Goal: Information Seeking & Learning: Learn about a topic

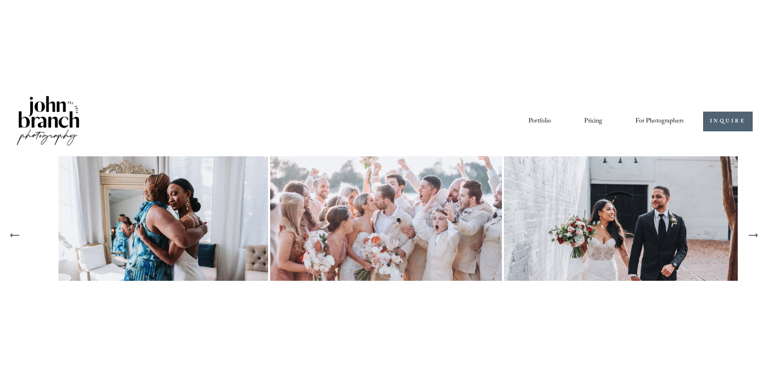
scroll to position [40, 0]
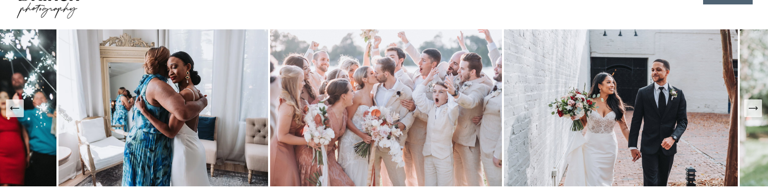
click at [751, 112] on icon "Next Slide" at bounding box center [752, 108] width 11 height 11
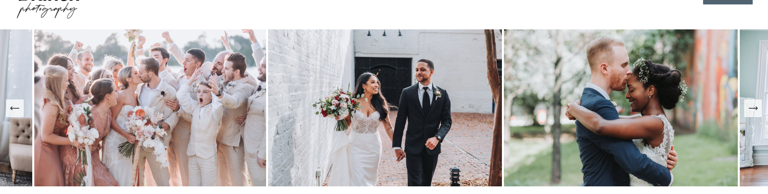
click at [751, 112] on icon "Next Slide" at bounding box center [752, 108] width 11 height 11
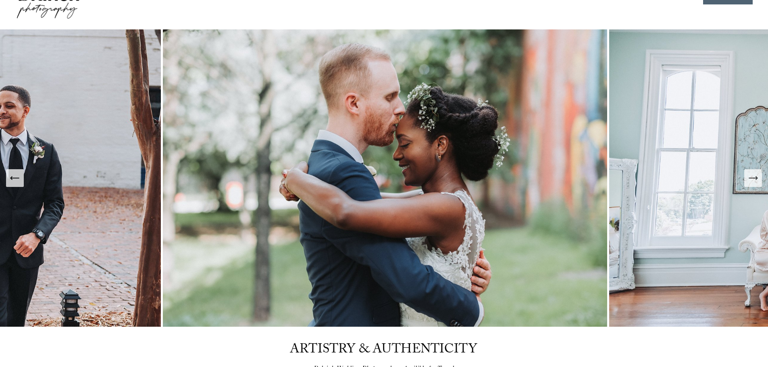
scroll to position [0, 0]
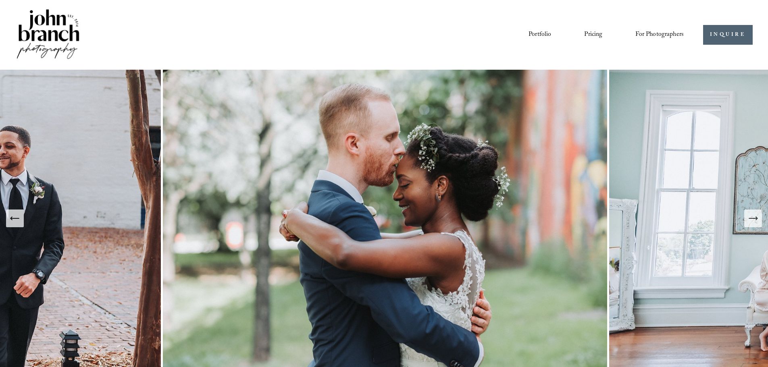
drag, startPoint x: 293, startPoint y: 210, endPoint x: 314, endPoint y: 30, distance: 180.9
click at [317, 35] on div "Portfolio Pricing For Photographers Presets Education Courses Blog" at bounding box center [392, 35] width 584 height 14
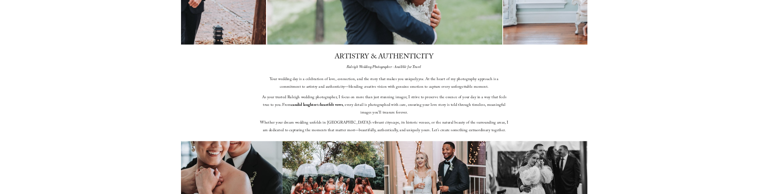
scroll to position [282, 0]
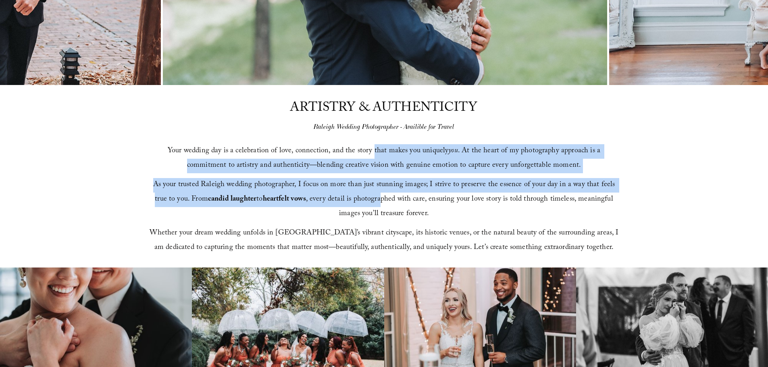
drag, startPoint x: 354, startPoint y: 155, endPoint x: 368, endPoint y: 197, distance: 44.6
click at [368, 194] on div "Your wedding day is a celebration of love, connection, and the story that makes…" at bounding box center [384, 199] width 470 height 111
click at [380, 181] on span "As your trusted Raleigh wedding photographer, I focus on more than just stunnin…" at bounding box center [385, 200] width 464 height 42
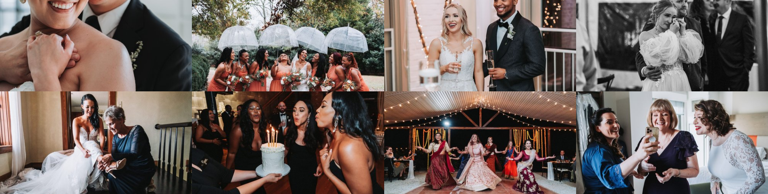
scroll to position [443, 0]
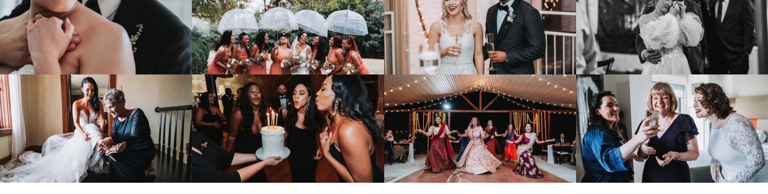
click at [347, 104] on img at bounding box center [288, 129] width 192 height 108
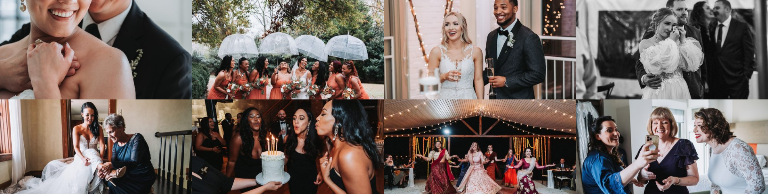
scroll to position [403, 0]
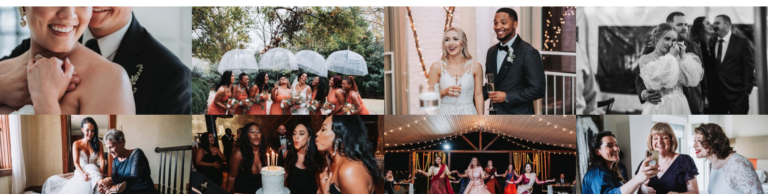
click at [289, 46] on img at bounding box center [288, 60] width 192 height 108
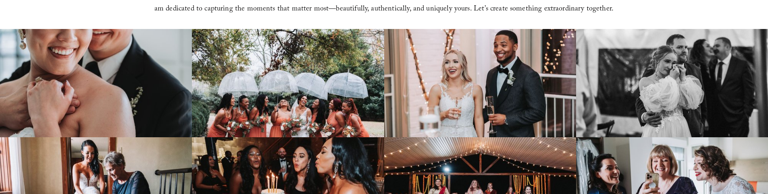
scroll to position [363, 0]
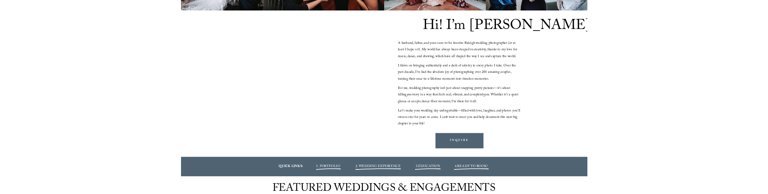
scroll to position [766, 0]
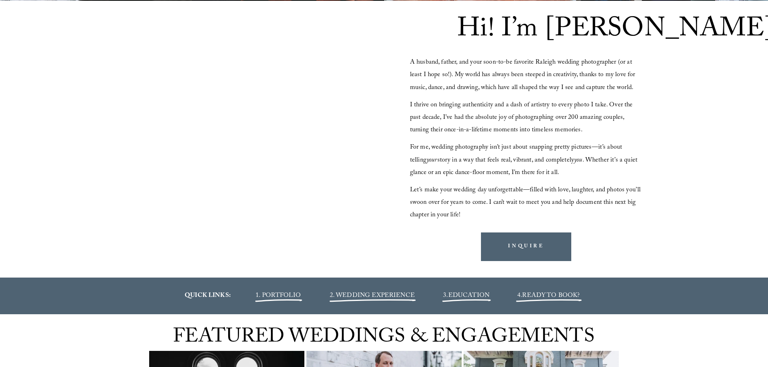
drag, startPoint x: 509, startPoint y: 68, endPoint x: 479, endPoint y: 90, distance: 37.5
click at [479, 91] on span "A husband, father, and your soon-to-be favorite Raleigh wedding photographer (o…" at bounding box center [523, 75] width 227 height 36
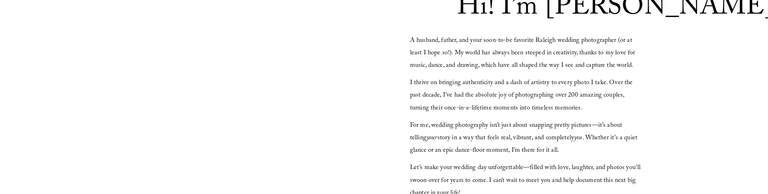
scroll to position [645, 0]
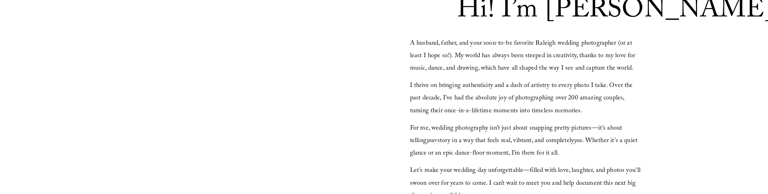
click at [496, 108] on span "I thrive on bringing authenticity and a dash of artistry to every photo I take.…" at bounding box center [522, 99] width 224 height 36
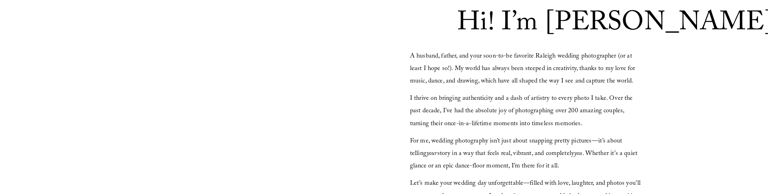
scroll to position [725, 0]
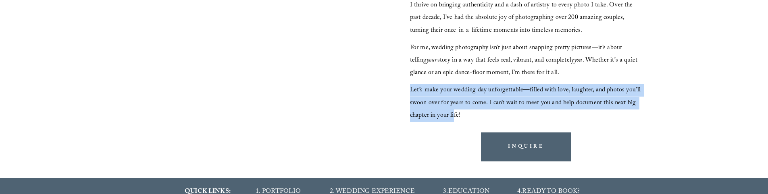
drag, startPoint x: 453, startPoint y: 112, endPoint x: 456, endPoint y: 105, distance: 8.0
click at [405, 92] on div "Hi! I’m [PERSON_NAME] A husband, father, and your soon-to-be favorite Raleigh w…" at bounding box center [384, 39] width 768 height 277
click at [469, 109] on p "Let’s make your wedding day unforgettable—filled with love, laughter, and photo…" at bounding box center [526, 103] width 233 height 38
drag, startPoint x: 453, startPoint y: 115, endPoint x: 411, endPoint y: 93, distance: 47.8
click at [411, 93] on p "Let’s make your wedding day unforgettable—filled with love, laughter, and photo…" at bounding box center [526, 103] width 233 height 38
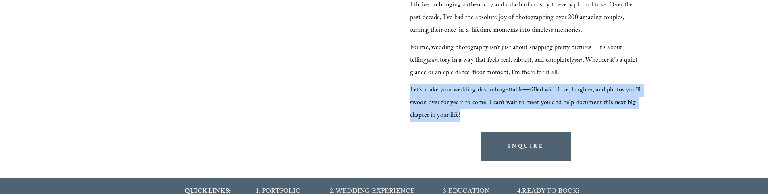
copy span "Let’s make your wedding day unforgettable—filled with love, laughter, and photo…"
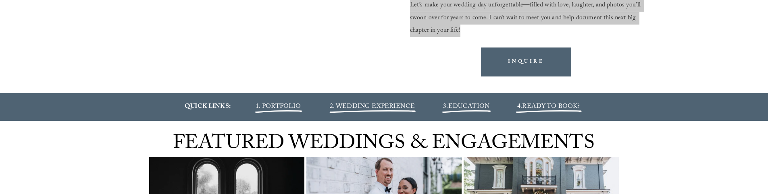
scroll to position [806, 0]
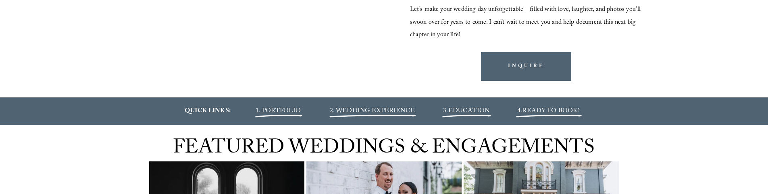
click at [222, 108] on strong "QUICK LINKS:" at bounding box center [208, 111] width 46 height 11
click at [151, 111] on div "QUICK LINKS: 1. PORTFOLIO 2. WEDDING EXPERIENCE 3. EDUCATION 4. READY TO BOOK?" at bounding box center [384, 111] width 768 height 12
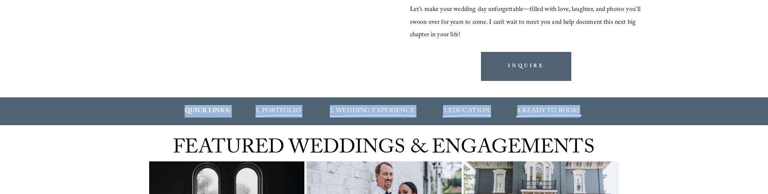
drag, startPoint x: 148, startPoint y: 111, endPoint x: 619, endPoint y: 115, distance: 471.1
click at [617, 115] on div "QUICK LINKS: 1. PORTFOLIO 2. WEDDING EXPERIENCE 3. EDUCATION 4. READY TO BOOK?" at bounding box center [384, 111] width 768 height 12
click at [645, 117] on div "QUICK LINKS: 1. PORTFOLIO 2. WEDDING EXPERIENCE 3. EDUCATION 4. READY TO BOOK?" at bounding box center [384, 111] width 768 height 12
drag, startPoint x: 266, startPoint y: 110, endPoint x: 662, endPoint y: 116, distance: 396.1
click at [660, 116] on div "QUICK LINKS: 1. PORTFOLIO 2. WEDDING EXPERIENCE 3. EDUCATION 4. READY TO BOOK?" at bounding box center [384, 111] width 768 height 12
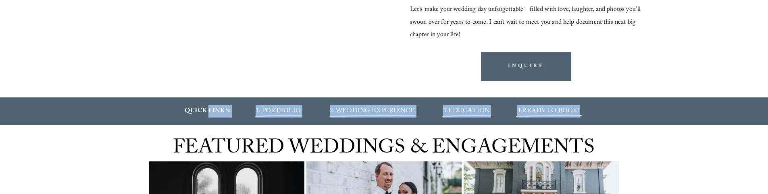
click at [662, 116] on div "QUICK LINKS: 1. PORTFOLIO 2. WEDDING EXPERIENCE 3. EDUCATION 4. READY TO BOOK?" at bounding box center [384, 111] width 768 height 12
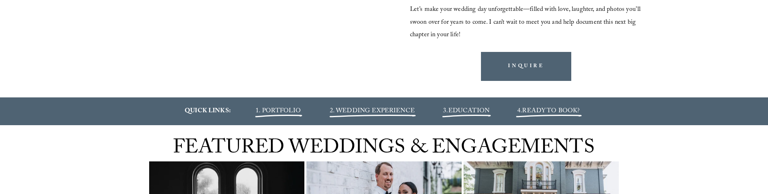
click at [635, 112] on div "QUICK LINKS: 1. PORTFOLIO 2. WEDDING EXPERIENCE 3. EDUCATION 4. READY TO BOOK?" at bounding box center [384, 111] width 768 height 12
click at [218, 108] on strong "QUICK LINKS:" at bounding box center [208, 111] width 46 height 11
click at [235, 110] on p "QUICK LINKS:" at bounding box center [207, 111] width 71 height 12
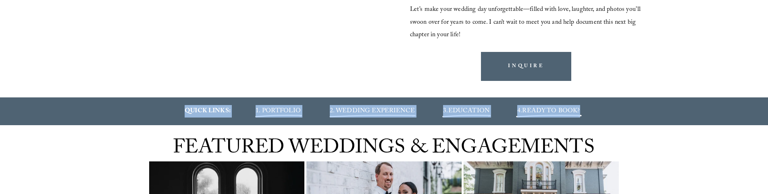
drag, startPoint x: 166, startPoint y: 110, endPoint x: 628, endPoint y: 110, distance: 461.8
click at [628, 110] on div "QUICK LINKS: 1. PORTFOLIO 2. WEDDING EXPERIENCE 3. EDUCATION 4. READY TO BOOK?" at bounding box center [384, 111] width 768 height 12
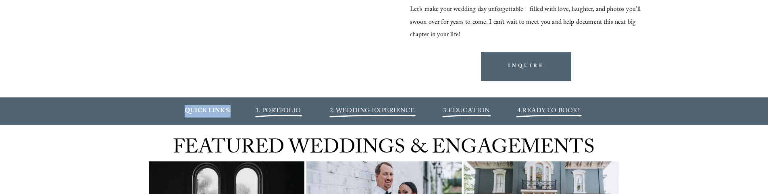
drag, startPoint x: 213, startPoint y: 112, endPoint x: 240, endPoint y: 110, distance: 26.7
click at [240, 110] on p "QUICK LINKS:" at bounding box center [207, 111] width 71 height 12
copy strong "QUICK LINKS:"
click at [172, 110] on p "QUICK LINKS:" at bounding box center [207, 111] width 71 height 12
click at [274, 115] on span "1. PORTFOLIO" at bounding box center [277, 111] width 45 height 11
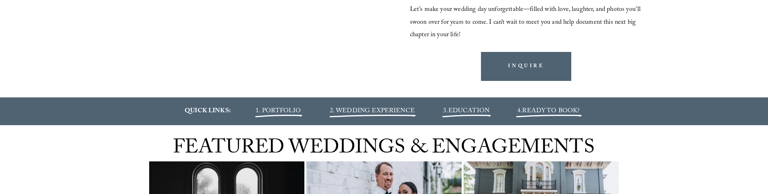
scroll to position [804, 0]
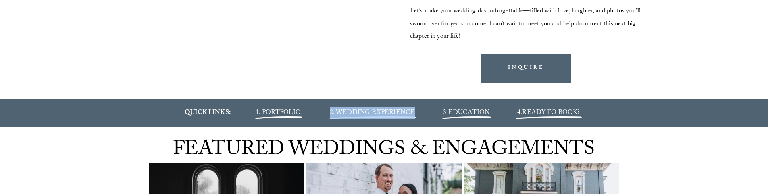
drag, startPoint x: 420, startPoint y: 112, endPoint x: 328, endPoint y: 81, distance: 97.1
click at [330, 114] on p "2. WEDDING EXPERIENCE" at bounding box center [373, 113] width 118 height 12
copy span "2. WEDDING EXPERIENCE"
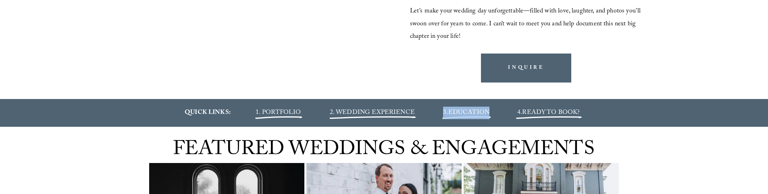
drag, startPoint x: 497, startPoint y: 111, endPoint x: 356, endPoint y: 4, distance: 176.7
click at [443, 114] on p "3. EDUCATION" at bounding box center [466, 113] width 71 height 12
copy span "3. EDUCATION"
drag, startPoint x: 588, startPoint y: 114, endPoint x: 514, endPoint y: 114, distance: 73.7
click at [514, 114] on p "4. READY TO BOOK?" at bounding box center [548, 113] width 94 height 12
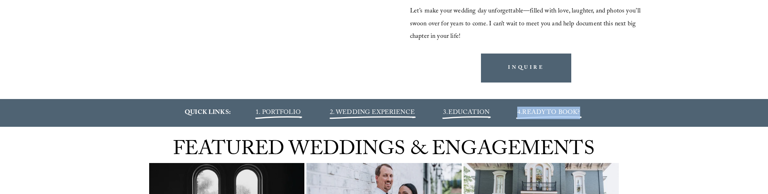
copy span "4. READY TO BOOK?"
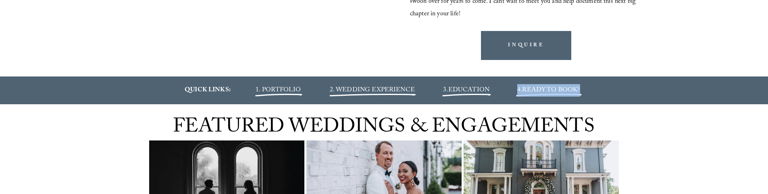
scroll to position [885, 0]
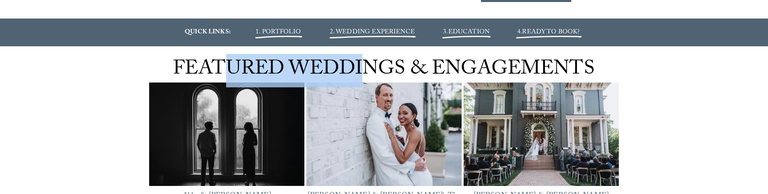
drag, startPoint x: 223, startPoint y: 62, endPoint x: 381, endPoint y: 62, distance: 157.6
click at [381, 62] on span "FEATURED WEDDINGS & ENGAGEMENTS" at bounding box center [383, 70] width 421 height 33
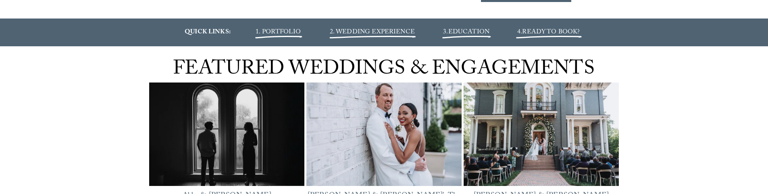
click at [464, 62] on span "FEATURED WEDDINGS & ENGAGEMENTS" at bounding box center [383, 70] width 421 height 33
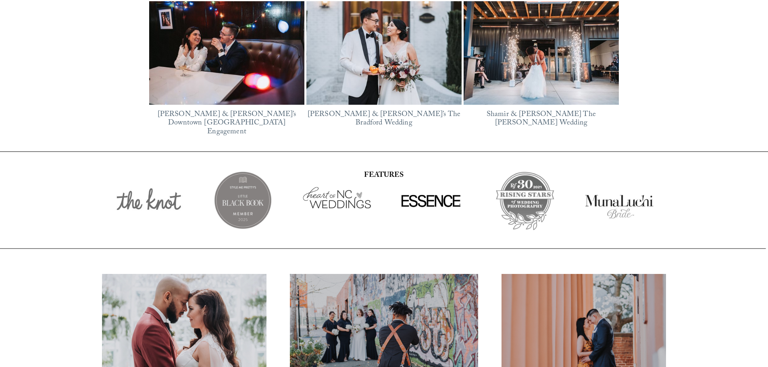
scroll to position [1248, 0]
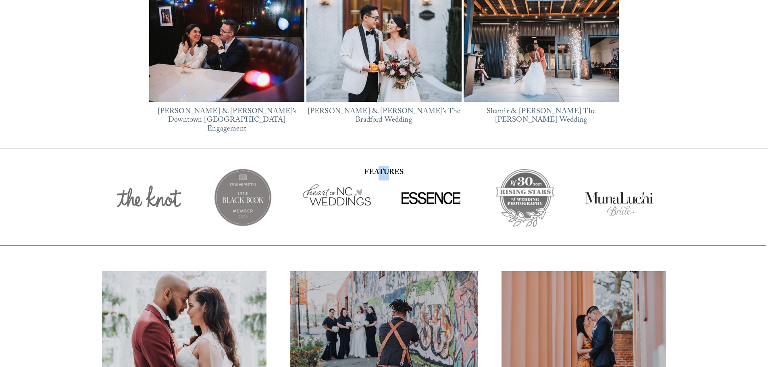
drag, startPoint x: 387, startPoint y: 157, endPoint x: 377, endPoint y: 158, distance: 10.1
click at [377, 167] on strong "FEATURES" at bounding box center [383, 173] width 39 height 12
click at [392, 167] on strong "FEATURES" at bounding box center [383, 173] width 39 height 12
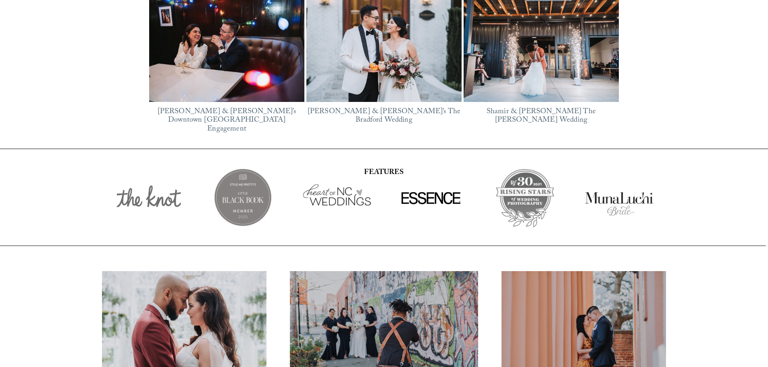
click at [428, 186] on div at bounding box center [430, 197] width 73 height 73
drag, startPoint x: 467, startPoint y: 192, endPoint x: 425, endPoint y: 194, distance: 41.6
click at [426, 194] on div at bounding box center [430, 197] width 73 height 73
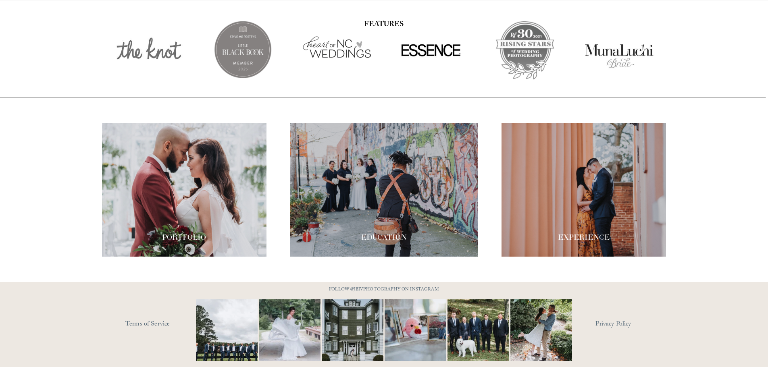
scroll to position [1407, 0]
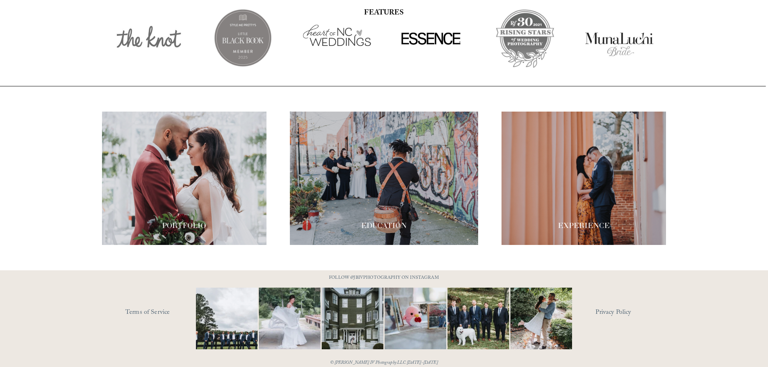
click at [39, 152] on div "PORTFOLIO EDUCATION" at bounding box center [384, 178] width 768 height 133
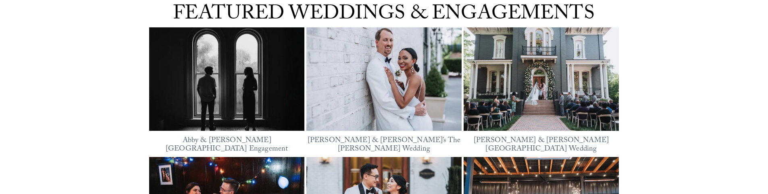
scroll to position [927, 0]
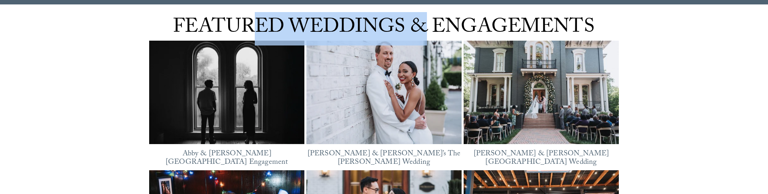
drag, startPoint x: 257, startPoint y: 17, endPoint x: 467, endPoint y: 16, distance: 209.5
click at [429, 16] on span "FEATURED WEDDINGS & ENGAGEMENTS" at bounding box center [383, 28] width 421 height 33
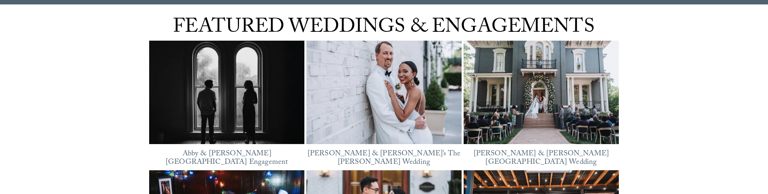
click at [488, 16] on span "FEATURED WEDDINGS & ENGAGEMENTS" at bounding box center [383, 28] width 421 height 33
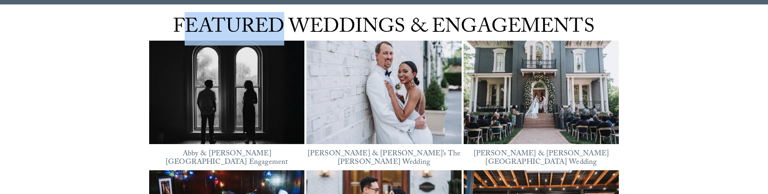
drag, startPoint x: 262, startPoint y: 25, endPoint x: 183, endPoint y: 25, distance: 78.6
click at [184, 25] on span "FEATURED WEDDINGS & ENGAGEMENTS" at bounding box center [383, 28] width 421 height 33
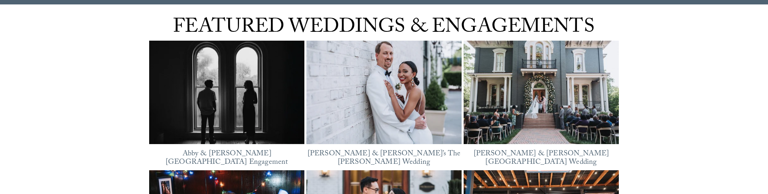
click at [342, 22] on span "FEATURED WEDDINGS & ENGAGEMENTS" at bounding box center [383, 28] width 421 height 33
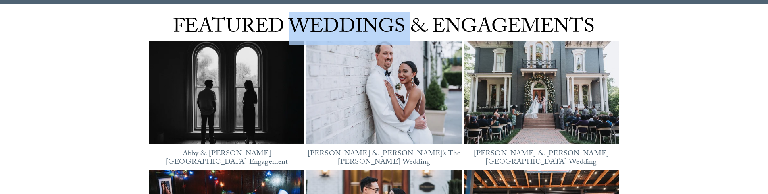
click at [342, 22] on span "FEATURED WEDDINGS & ENGAGEMENTS" at bounding box center [383, 28] width 421 height 33
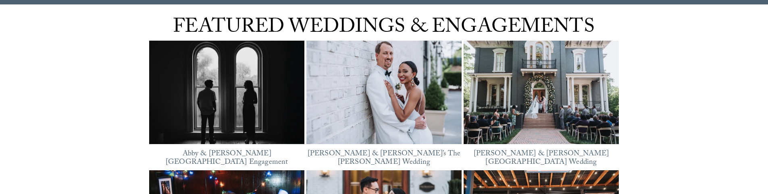
click at [453, 21] on span "FEATURED WEDDINGS & ENGAGEMENTS" at bounding box center [383, 28] width 421 height 33
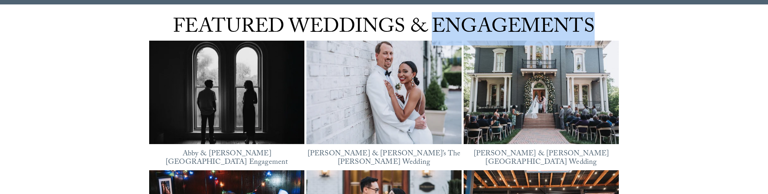
click at [453, 21] on span "FEATURED WEDDINGS & ENGAGEMENTS" at bounding box center [383, 28] width 421 height 33
click at [448, 1] on div at bounding box center [448, 1] width 0 height 0
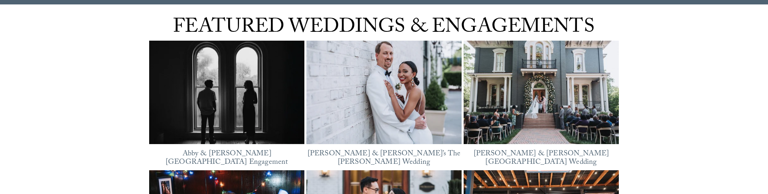
click at [362, 28] on span "FEATURED WEDDINGS & ENGAGEMENTS" at bounding box center [383, 28] width 421 height 33
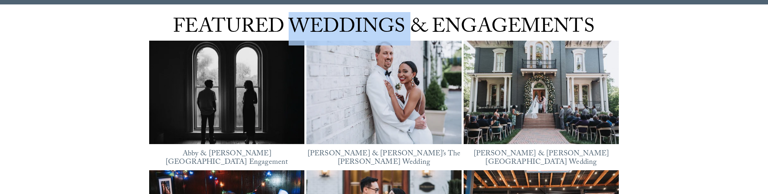
click at [362, 28] on span "FEATURED WEDDINGS & ENGAGEMENTS" at bounding box center [383, 28] width 421 height 33
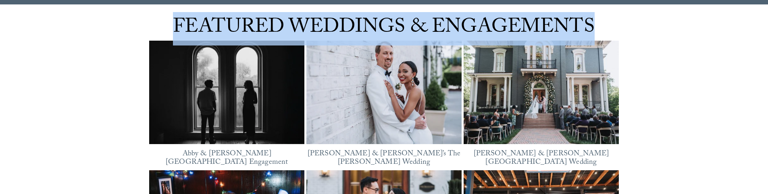
click at [362, 28] on span "FEATURED WEDDINGS & ENGAGEMENTS" at bounding box center [383, 28] width 421 height 33
copy div "FEATURED WEDDINGS & ENGAGEMENTS Featured"
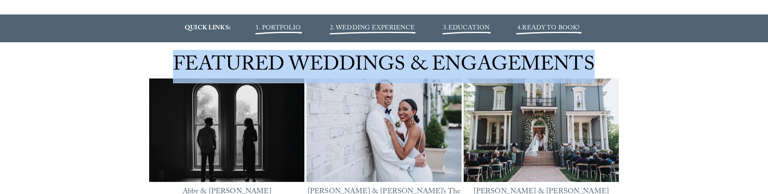
scroll to position [887, 0]
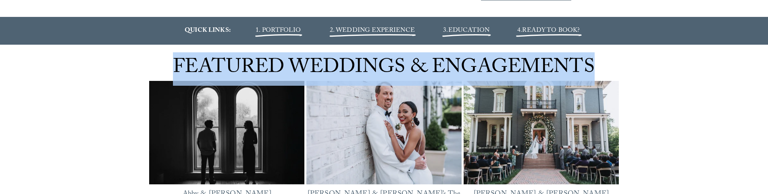
click at [210, 61] on span "FEATURED WEDDINGS & ENGAGEMENTS" at bounding box center [383, 68] width 421 height 33
click at [177, 62] on span "FEATURED WEDDINGS & ENGAGEMENTS" at bounding box center [383, 68] width 421 height 33
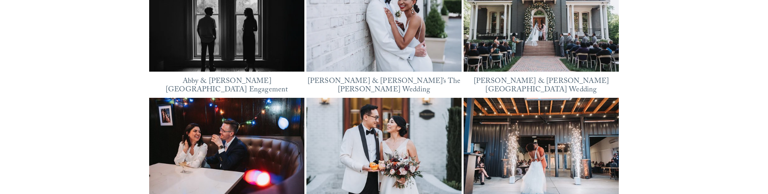
scroll to position [1007, 0]
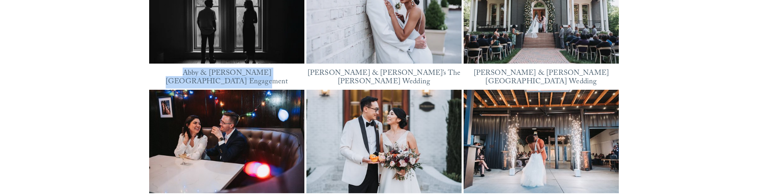
drag, startPoint x: 170, startPoint y: 75, endPoint x: 303, endPoint y: 75, distance: 133.8
click at [303, 75] on div "FEATURED WEDDINGS & ENGAGEMENTS Featured [GEOGRAPHIC_DATA][PERSON_NAME] Engagem…" at bounding box center [384, 82] width 768 height 316
copy link "Abby & [PERSON_NAME][GEOGRAPHIC_DATA] Engagement"
click at [288, 75] on link "Abby & [PERSON_NAME][GEOGRAPHIC_DATA] Engagement" at bounding box center [227, 78] width 122 height 21
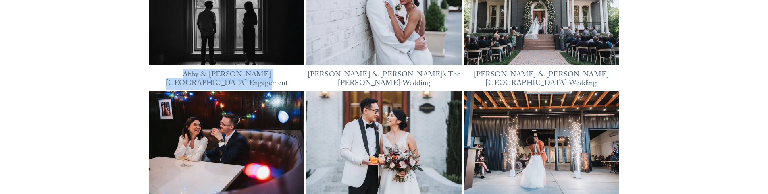
click at [104, 76] on div "FEATURED WEDDINGS & ENGAGEMENTS Featured [GEOGRAPHIC_DATA][PERSON_NAME] Engagem…" at bounding box center [384, 83] width 768 height 316
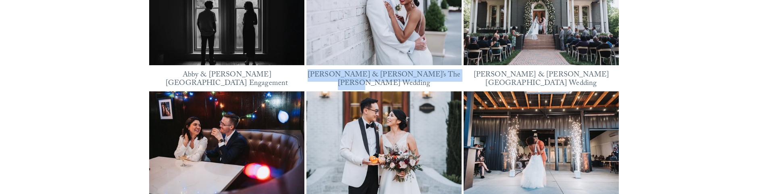
copy link "[PERSON_NAME] & [PERSON_NAME]’s The [PERSON_NAME] Wedding"
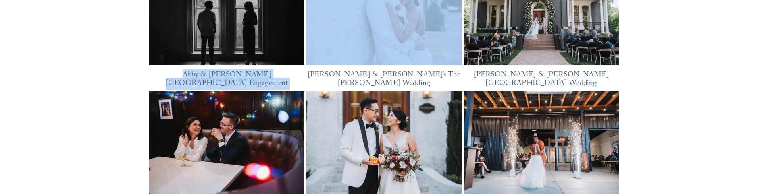
drag, startPoint x: 312, startPoint y: 76, endPoint x: 38, endPoint y: 65, distance: 274.2
click at [63, 69] on div "FEATURED WEDDINGS & ENGAGEMENTS Featured [GEOGRAPHIC_DATA][PERSON_NAME] Engagem…" at bounding box center [384, 83] width 768 height 316
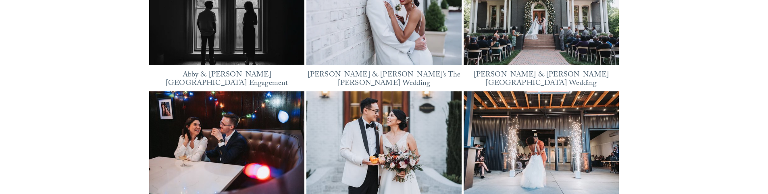
click at [36, 65] on div "FEATURED WEDDINGS & ENGAGEMENTS Featured [GEOGRAPHIC_DATA][PERSON_NAME] Engagem…" at bounding box center [384, 83] width 768 height 316
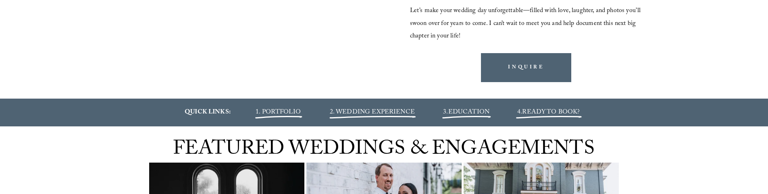
scroll to position [804, 0]
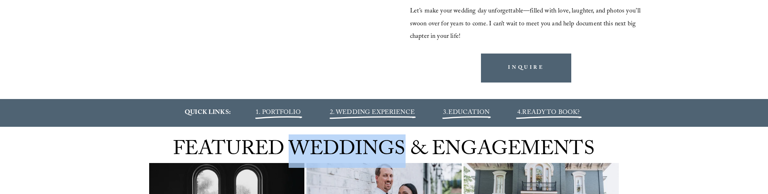
drag, startPoint x: 294, startPoint y: 153, endPoint x: 405, endPoint y: 153, distance: 111.2
click at [405, 153] on span "FEATURED WEDDINGS & ENGAGEMENTS" at bounding box center [383, 151] width 421 height 33
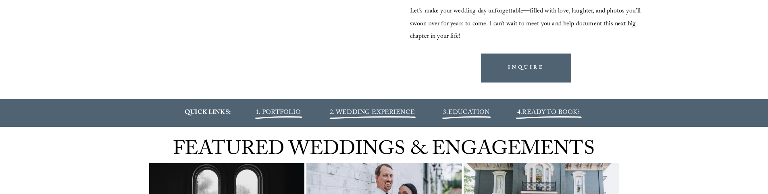
click at [419, 151] on span "FEATURED WEDDINGS & ENGAGEMENTS" at bounding box center [383, 151] width 421 height 33
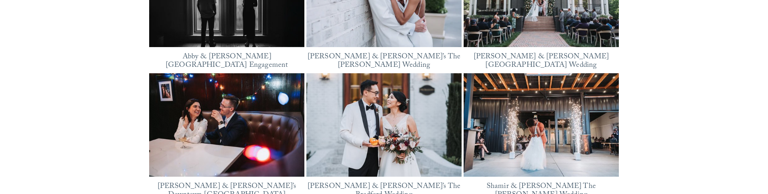
scroll to position [1006, 0]
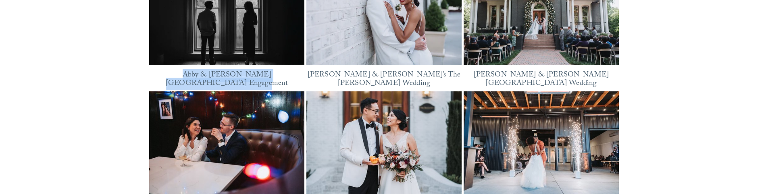
copy link "Abby & [PERSON_NAME][GEOGRAPHIC_DATA] Engagement"
drag, startPoint x: 147, startPoint y: 75, endPoint x: 302, endPoint y: 79, distance: 155.2
click at [302, 79] on div "FEATURED WEDDINGS & ENGAGEMENTS Featured [GEOGRAPHIC_DATA][PERSON_NAME] Engagem…" at bounding box center [384, 83] width 768 height 316
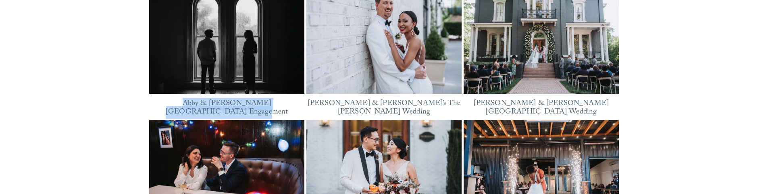
scroll to position [965, 0]
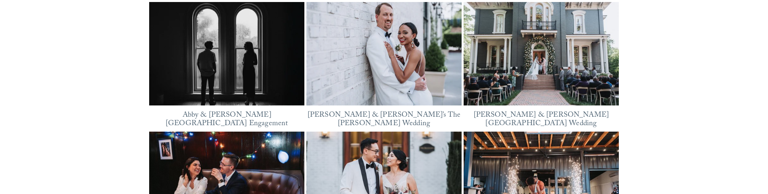
drag, startPoint x: 245, startPoint y: 75, endPoint x: 121, endPoint y: 96, distance: 125.6
click at [121, 96] on div "FEATURED WEDDINGS & ENGAGEMENTS Featured [GEOGRAPHIC_DATA][PERSON_NAME] Engagem…" at bounding box center [384, 124] width 768 height 316
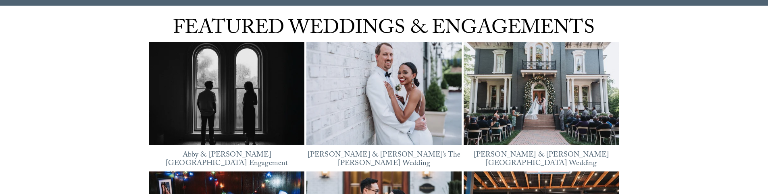
scroll to position [925, 0]
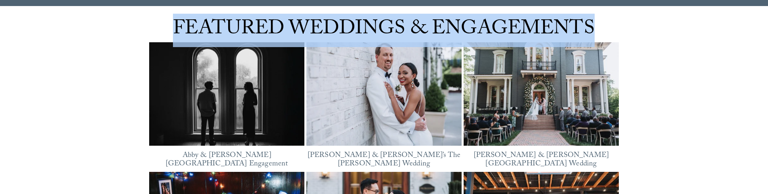
drag, startPoint x: 174, startPoint y: 23, endPoint x: 609, endPoint y: 23, distance: 435.6
click at [609, 23] on div "FEATURED WEDDINGS & ENGAGEMENTS Featured [GEOGRAPHIC_DATA][PERSON_NAME] Engagem…" at bounding box center [384, 164] width 768 height 316
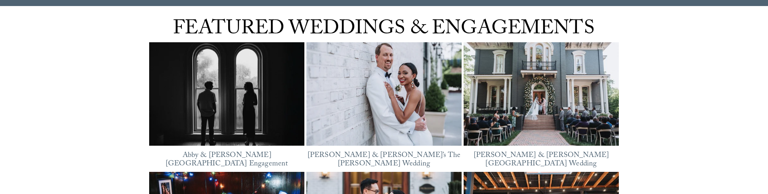
click at [135, 107] on div "FEATURED WEDDINGS & ENGAGEMENTS Featured [GEOGRAPHIC_DATA][PERSON_NAME] Engagem…" at bounding box center [384, 164] width 768 height 316
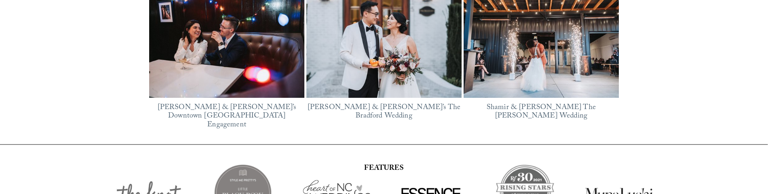
scroll to position [1190, 0]
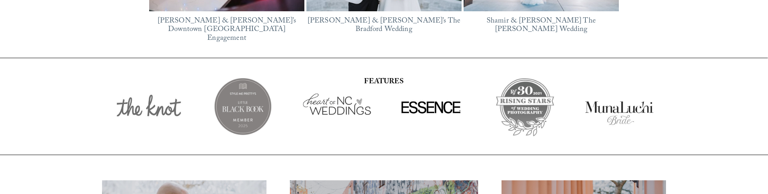
click at [390, 76] on strong "FEATURES" at bounding box center [383, 82] width 39 height 12
click at [378, 76] on strong "FEATURES" at bounding box center [383, 82] width 39 height 12
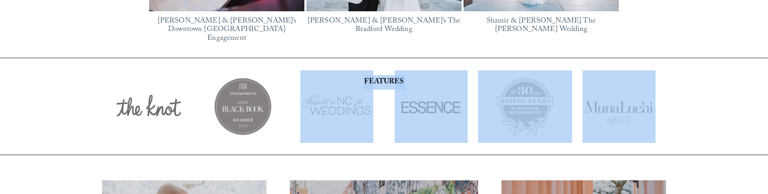
drag, startPoint x: 231, startPoint y: 97, endPoint x: 420, endPoint y: 94, distance: 189.0
click at [410, 96] on div at bounding box center [384, 106] width 768 height 97
click at [689, 77] on div at bounding box center [384, 106] width 768 height 97
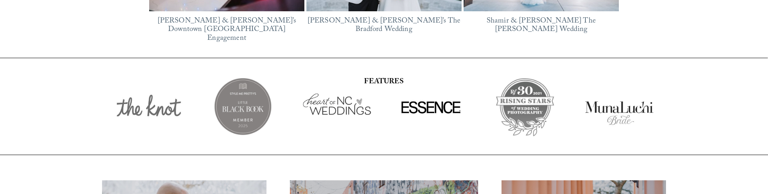
click at [385, 76] on strong "FEATURES" at bounding box center [383, 82] width 39 height 12
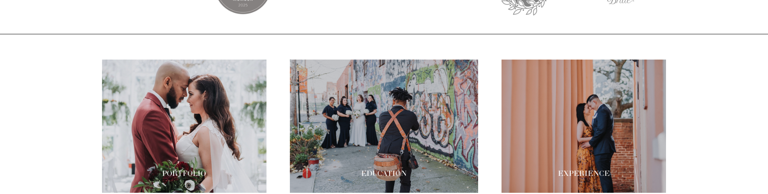
scroll to position [1351, 0]
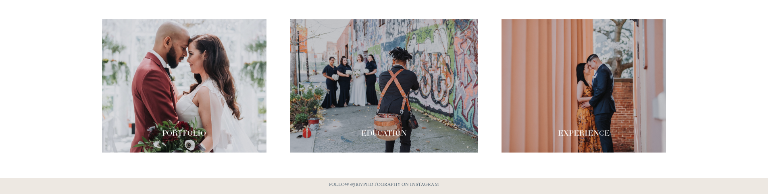
click at [202, 115] on div at bounding box center [184, 85] width 164 height 133
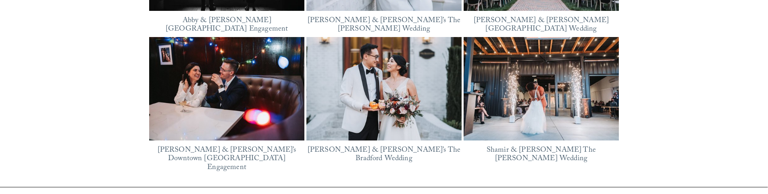
scroll to position [964, 0]
